Goal: Information Seeking & Learning: Learn about a topic

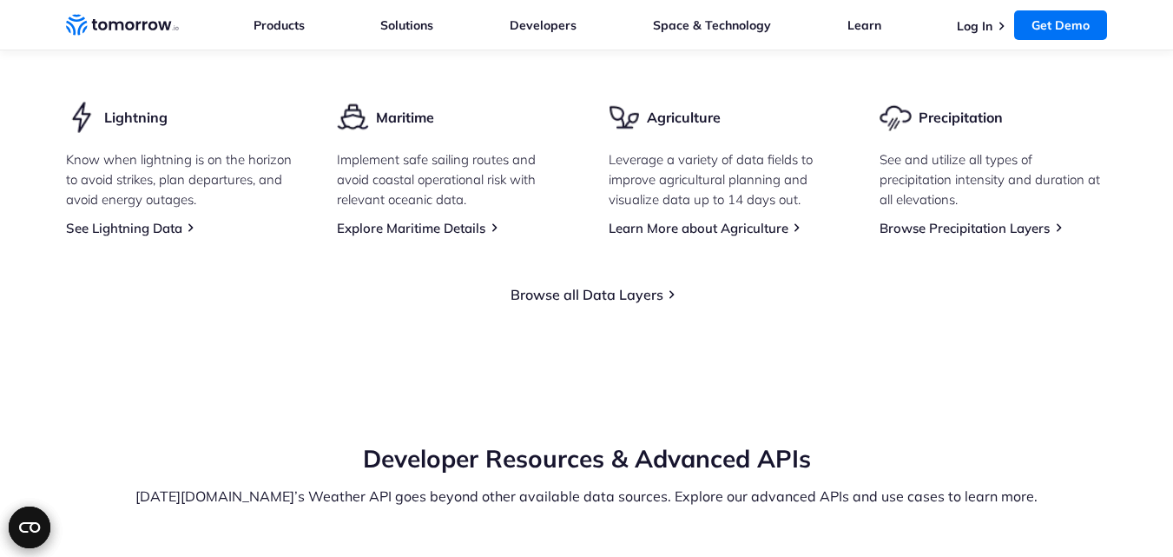
scroll to position [3040, 0]
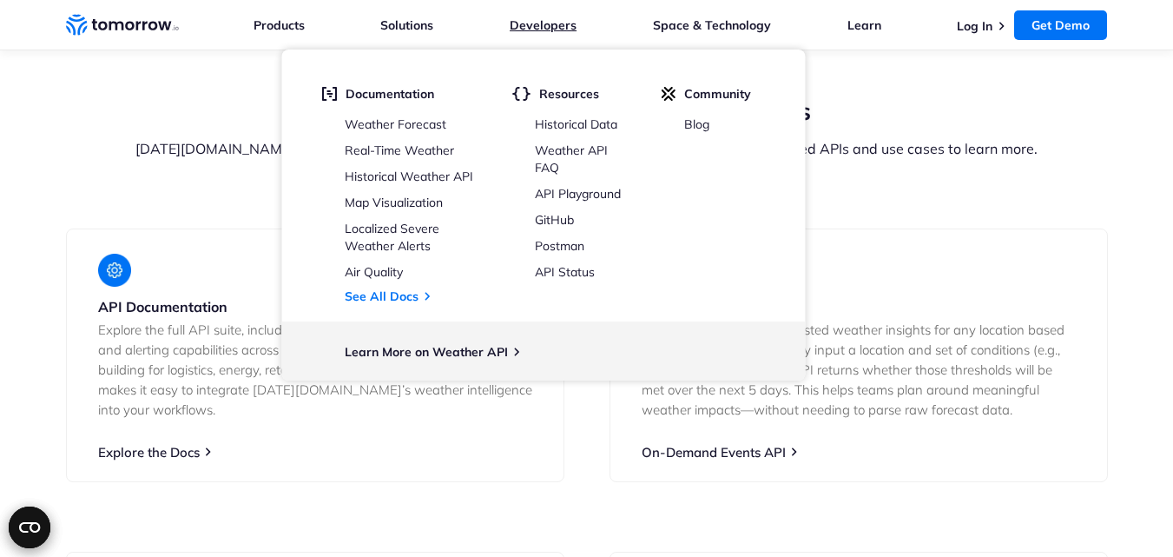
click at [542, 23] on link "Developers" at bounding box center [543, 25] width 67 height 16
click at [424, 126] on link "Weather Forecast" at bounding box center [396, 124] width 102 height 16
click at [401, 153] on link "Real-Time Weather" at bounding box center [399, 150] width 109 height 16
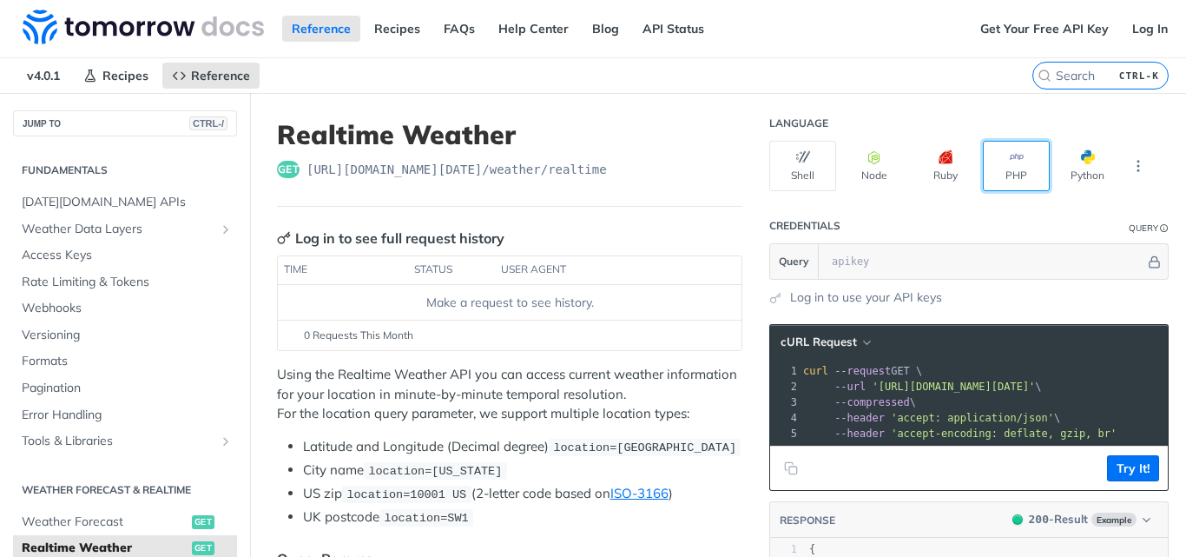
click at [1008, 172] on button "PHP" at bounding box center [1016, 166] width 67 height 50
